Goal: Information Seeking & Learning: Learn about a topic

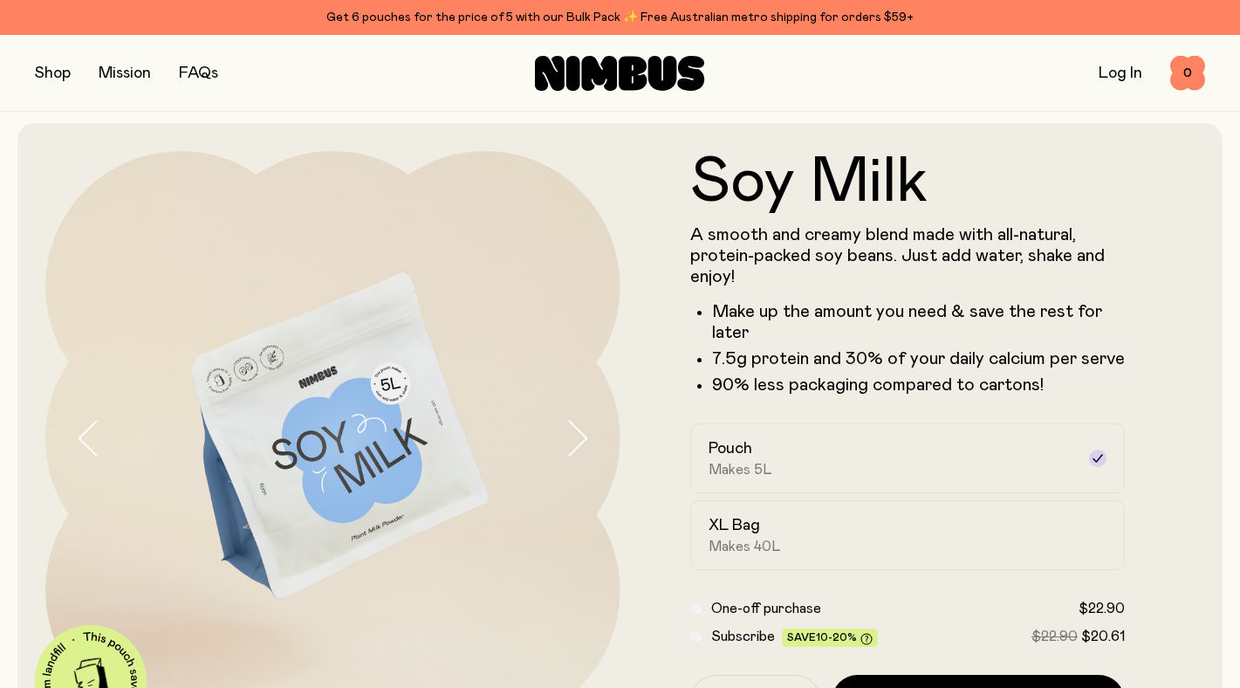
scroll to position [13, 0]
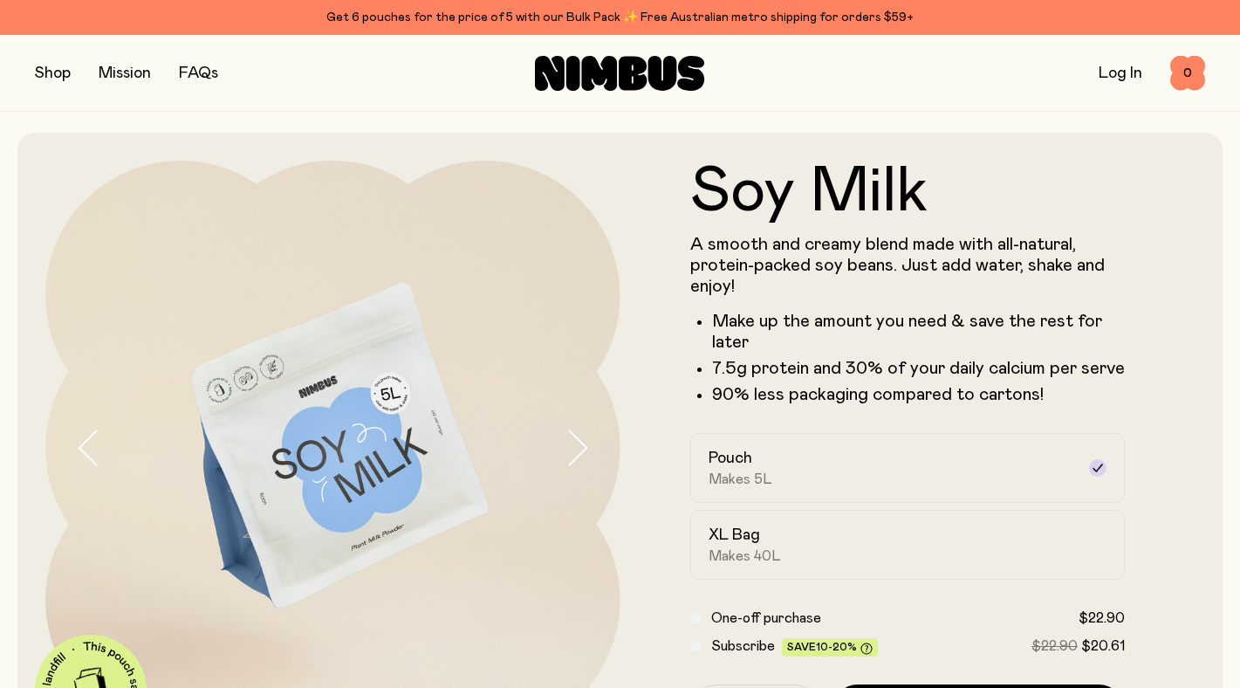
scroll to position [13, 0]
